Goal: Find specific page/section: Locate a particular part of the current website

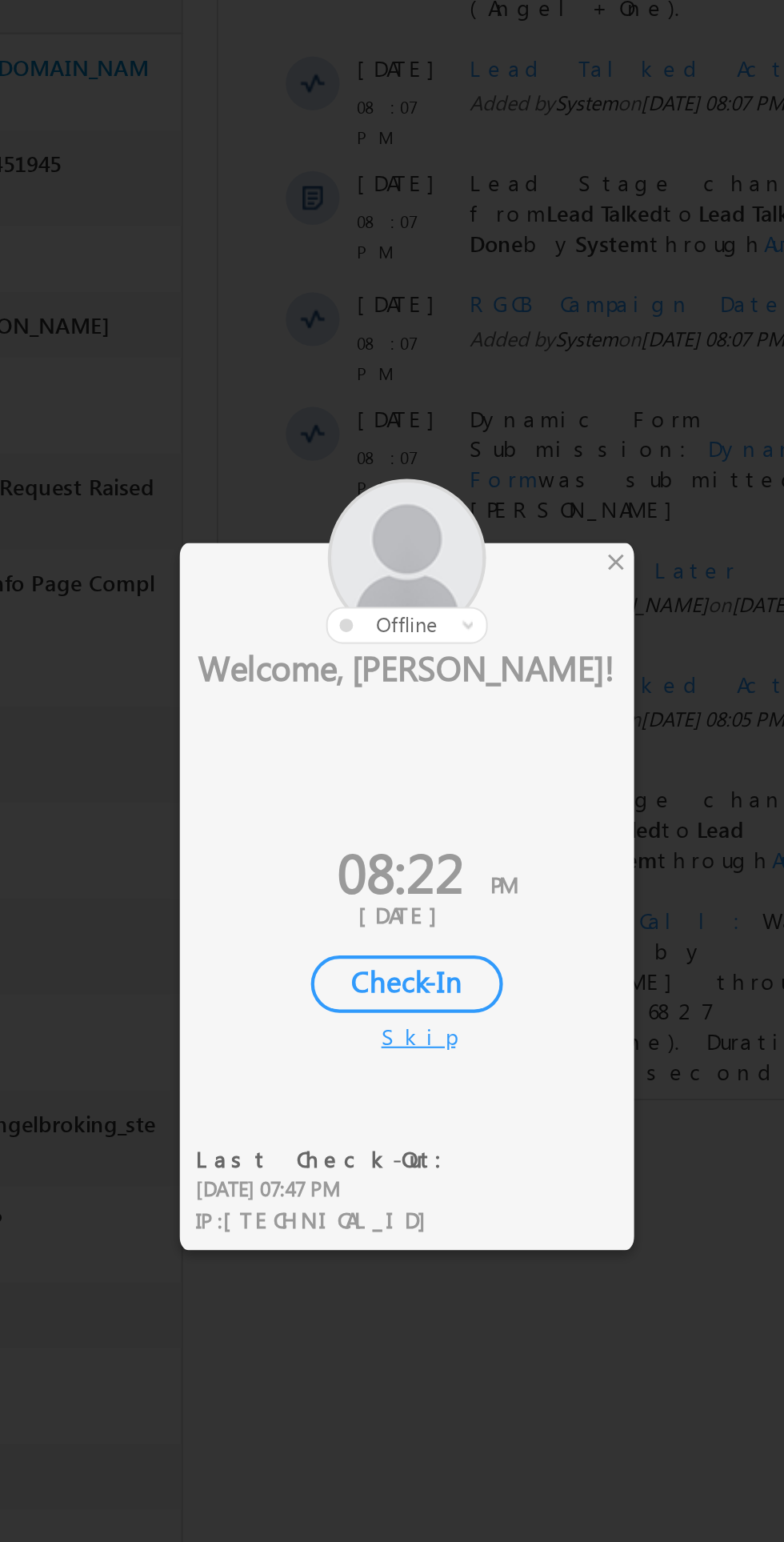
click at [463, 659] on div "×" at bounding box center [463, 656] width 17 height 18
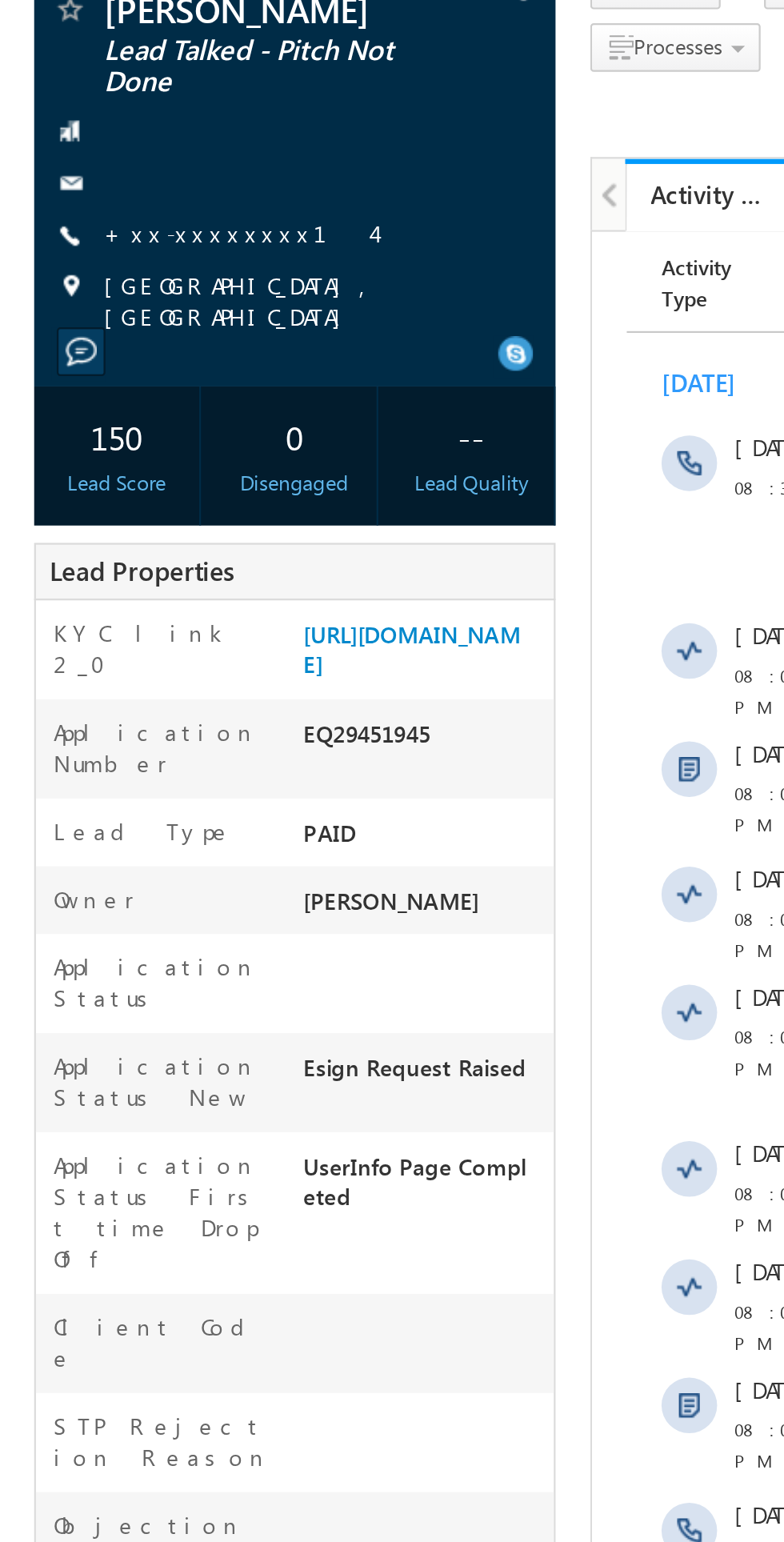
click at [93, 244] on link "+xx-xxxxxxxx14" at bounding box center [110, 237] width 124 height 13
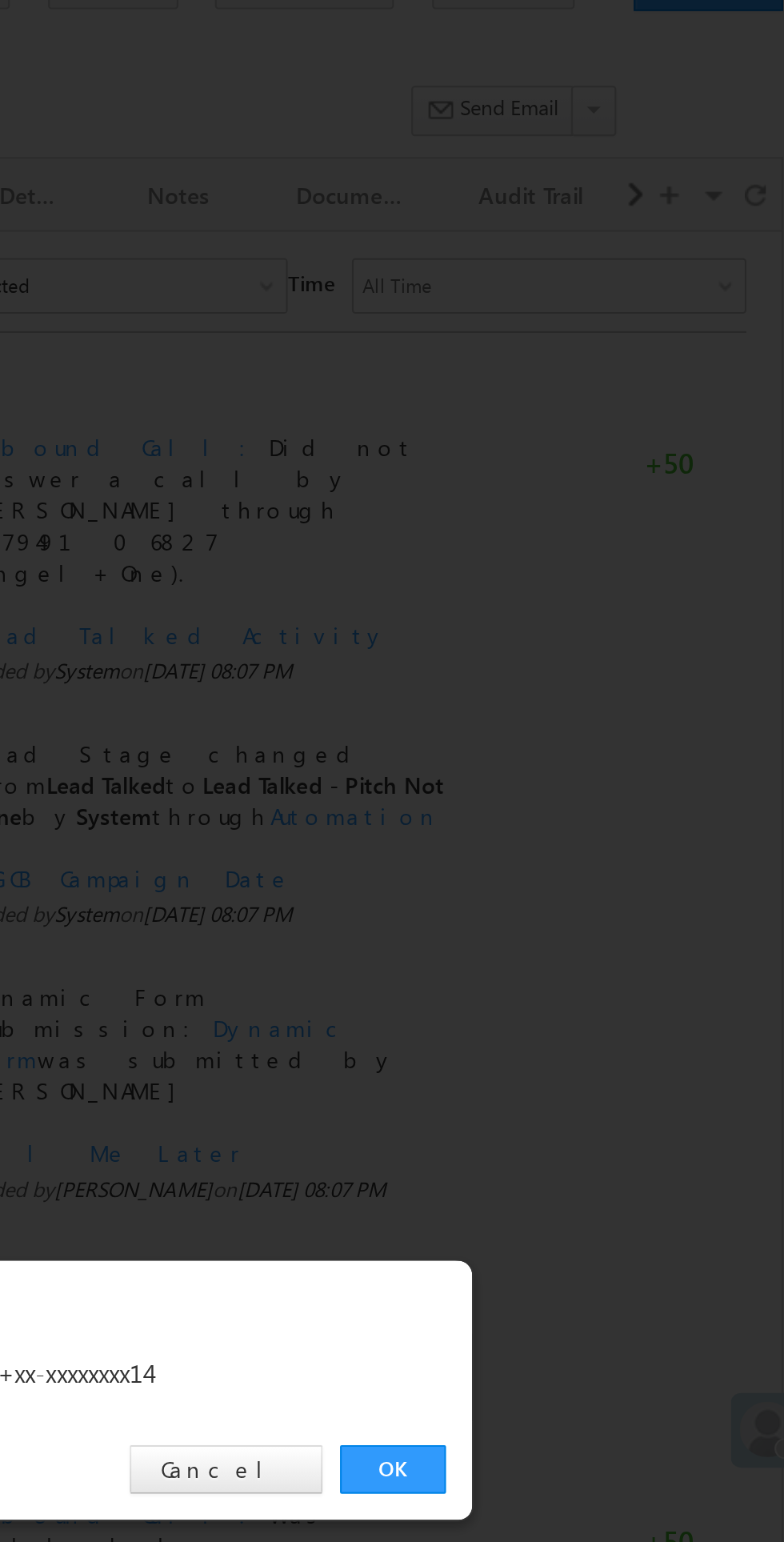
click at [583, 811] on link "OK" at bounding box center [588, 807] width 49 height 23
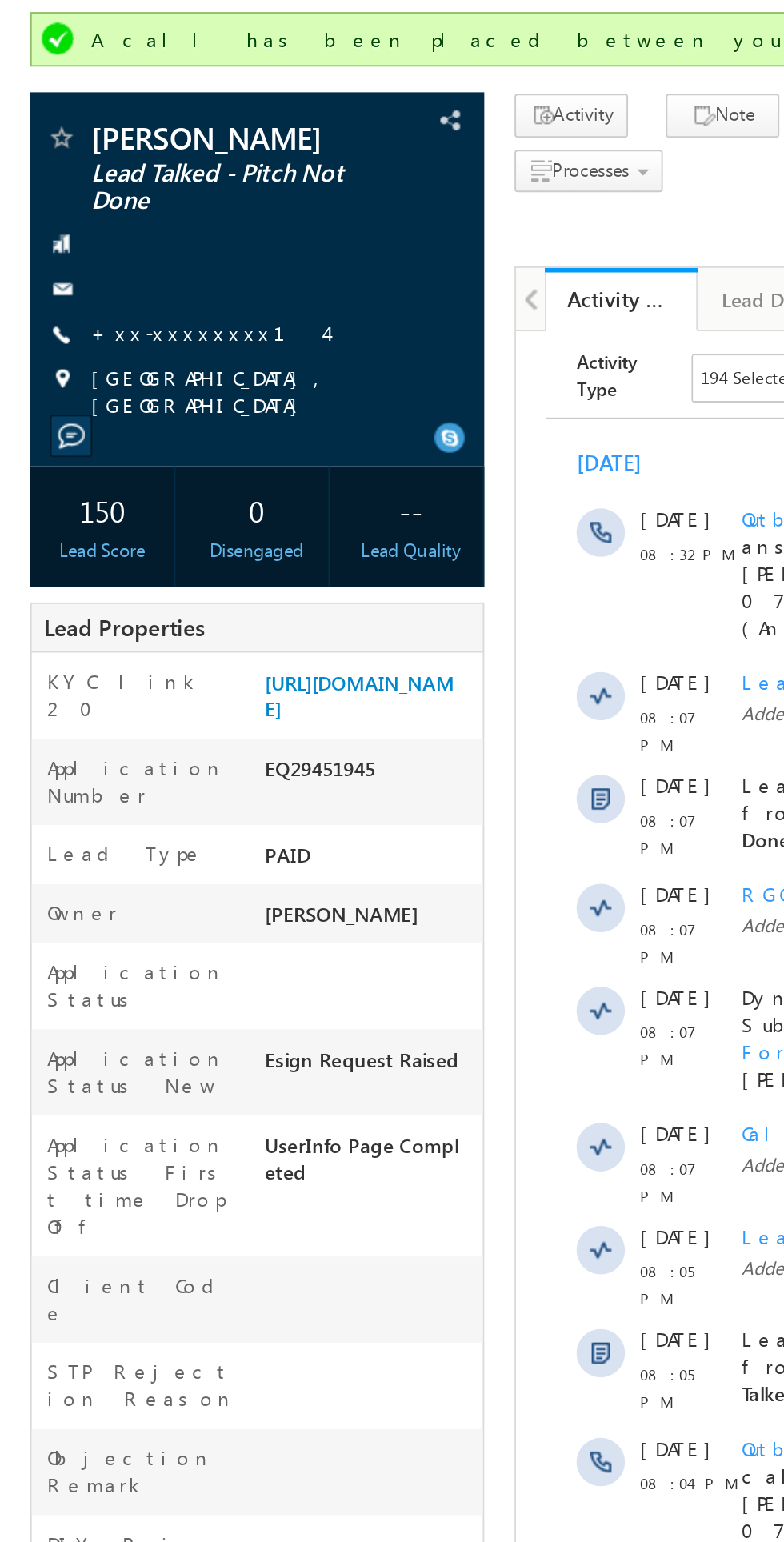
click at [98, 288] on link "+xx-xxxxxxxx14" at bounding box center [110, 280] width 124 height 13
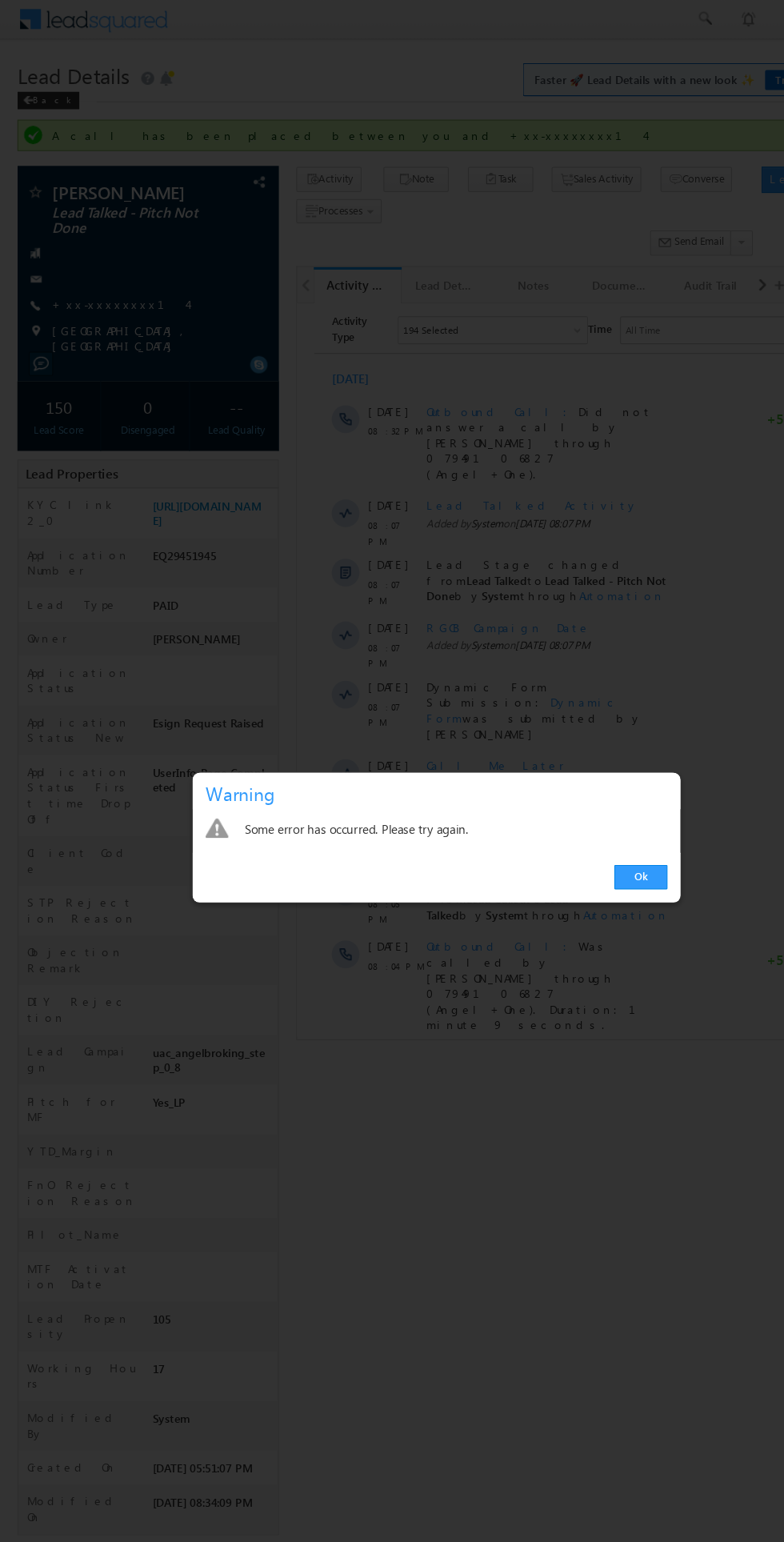
click at [588, 805] on link "Ok" at bounding box center [588, 807] width 49 height 23
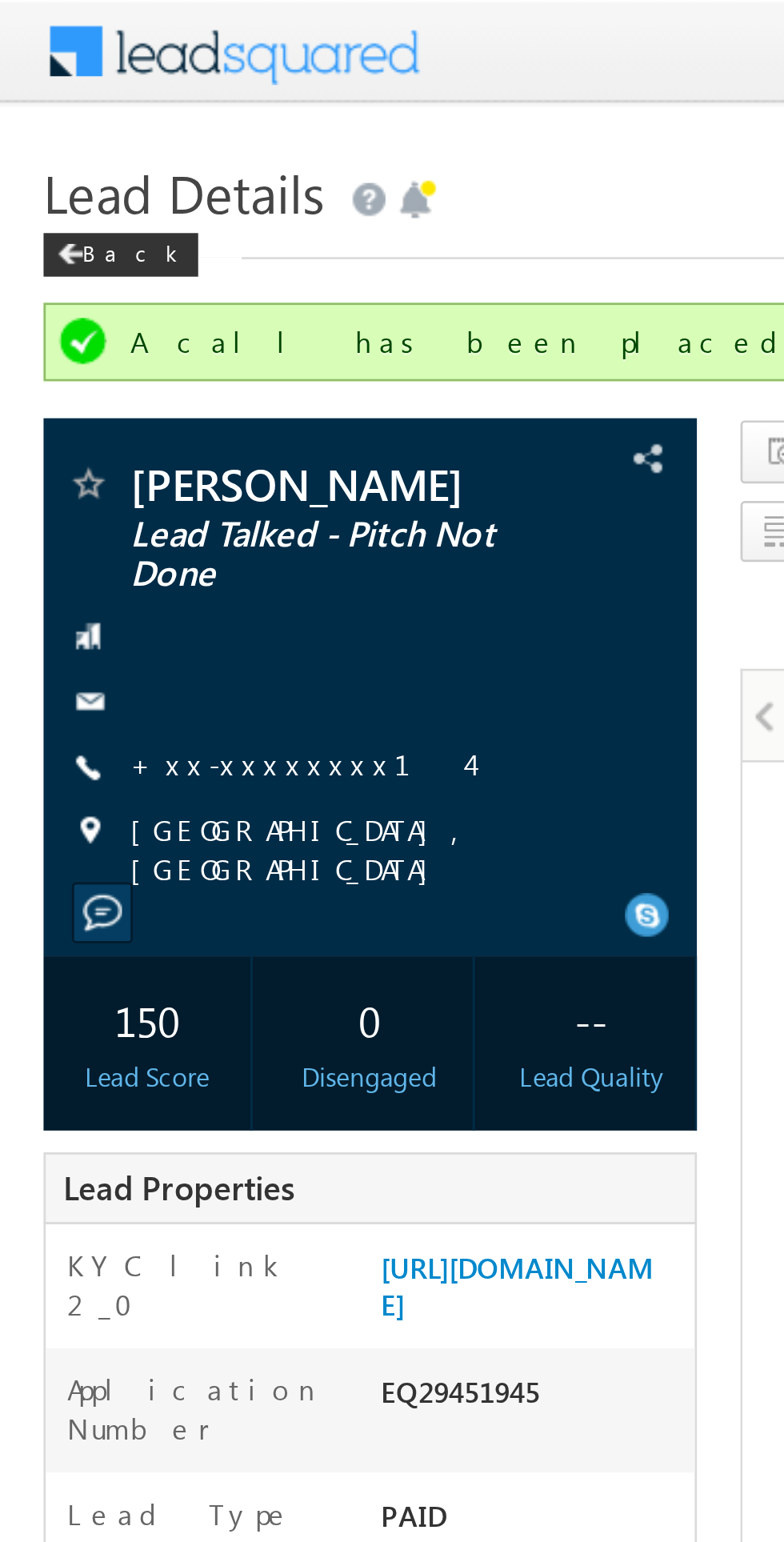
click at [99, 288] on link "+xx-xxxxxxxx14" at bounding box center [110, 280] width 124 height 13
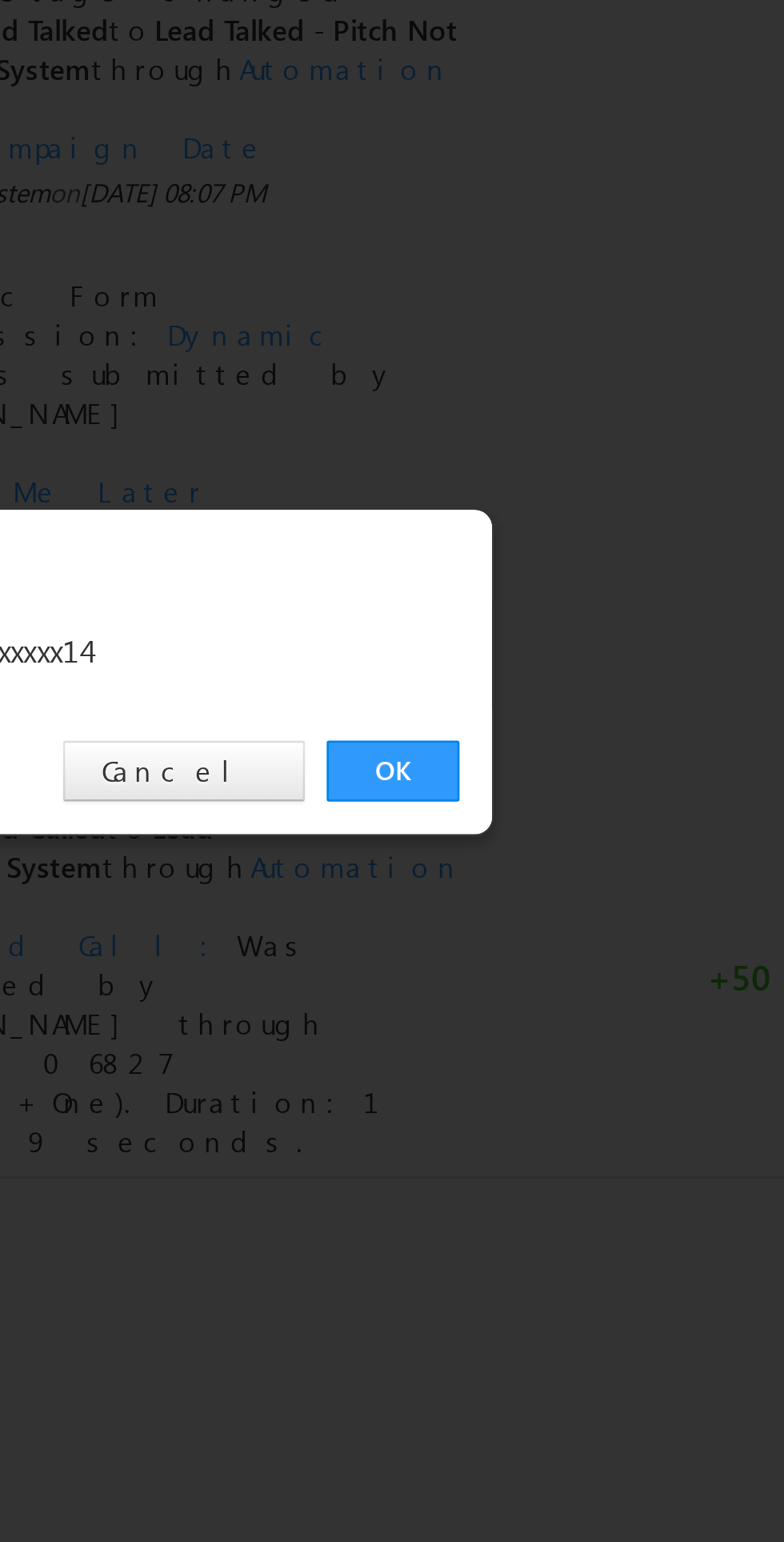
click at [580, 811] on link "OK" at bounding box center [588, 807] width 49 height 23
